Goal: Transaction & Acquisition: Download file/media

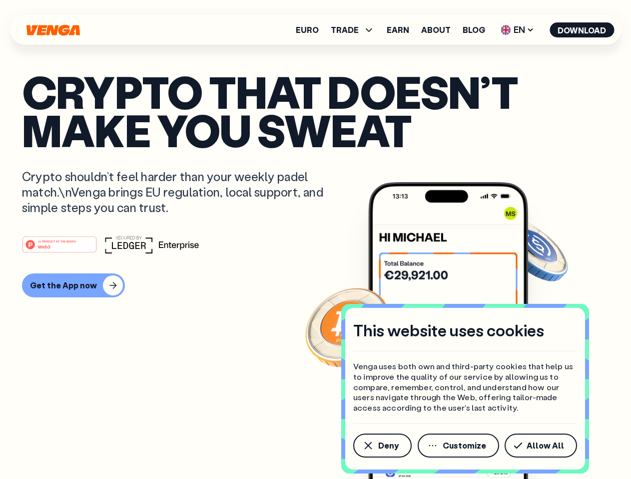
click at [315, 240] on div "#1 PRODUCT OF THE MONTH Web3" at bounding box center [315, 245] width 587 height 18
click at [382, 446] on span "Deny" at bounding box center [388, 446] width 20 height 8
click at [459, 446] on img at bounding box center [448, 349] width 160 height 335
click at [542, 446] on article "Crypto that doesn’t make you sweat Crypto shouldn’t feel harder than your weekl…" at bounding box center [315, 259] width 587 height 375
click at [356, 30] on span "TRADE" at bounding box center [345, 30] width 28 height 8
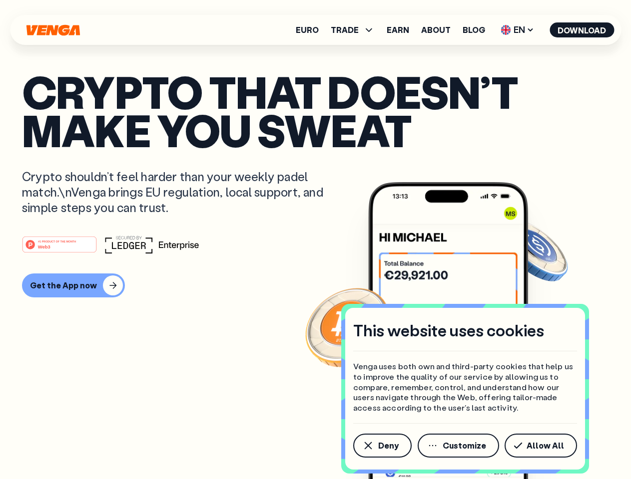
click at [517, 30] on span "EN" at bounding box center [517, 30] width 40 height 16
click at [582, 30] on button "Download" at bounding box center [581, 29] width 64 height 15
click at [315, 267] on div "#1 PRODUCT OF THE MONTH Web3 Get the App now" at bounding box center [315, 267] width 587 height 62
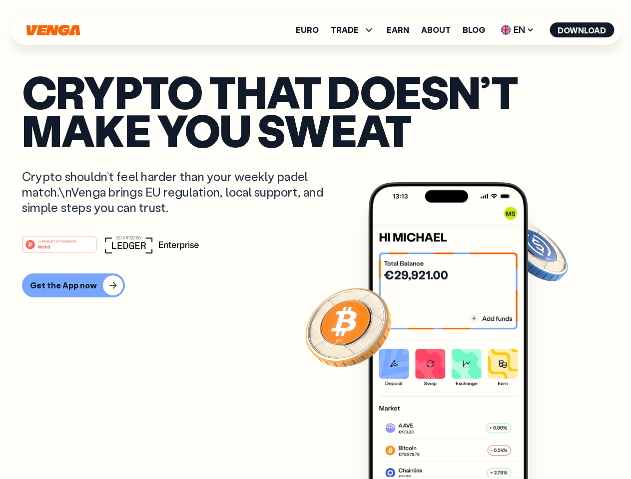
click at [72, 286] on div "Get the App now" at bounding box center [63, 286] width 67 height 10
